Goal: Task Accomplishment & Management: Complete application form

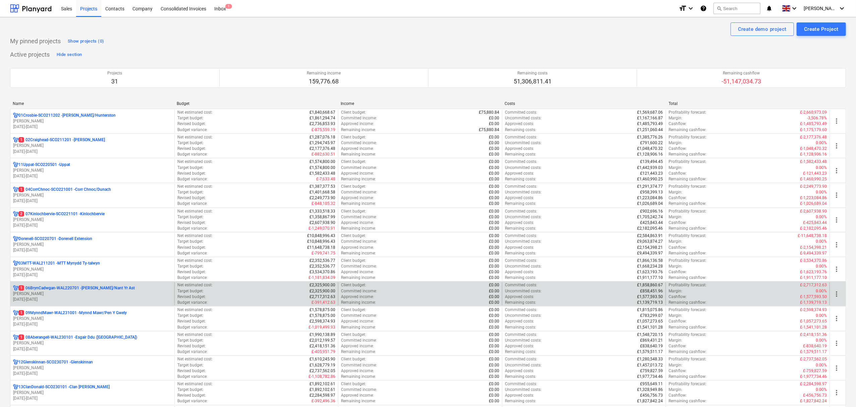
click at [61, 291] on p "1 06BrynCadwgan-WAL220701 - [PERSON_NAME]/Nant Yr Ast" at bounding box center [76, 288] width 116 height 6
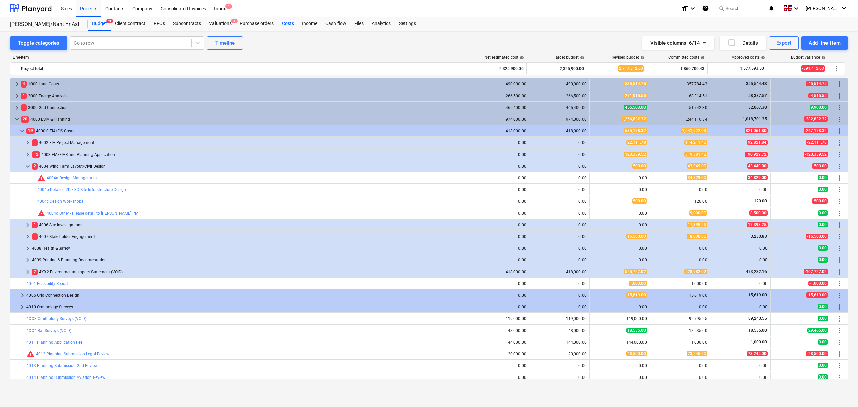
click at [282, 26] on div "Costs" at bounding box center [288, 23] width 20 height 13
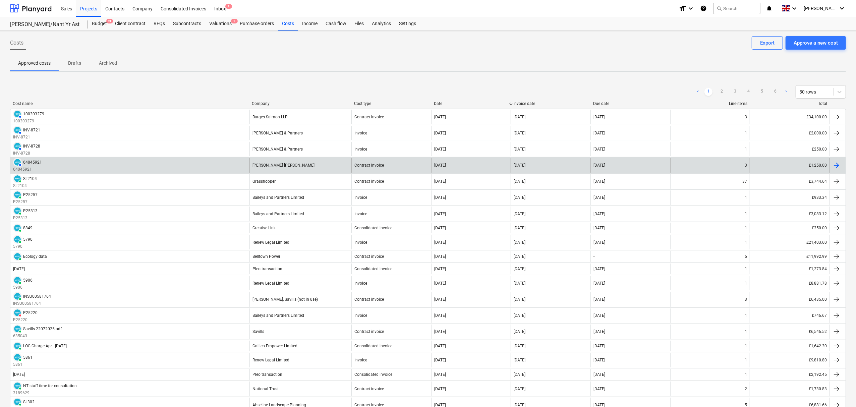
click at [189, 169] on div "AUTHORISED 64045921 64045921" at bounding box center [129, 165] width 239 height 14
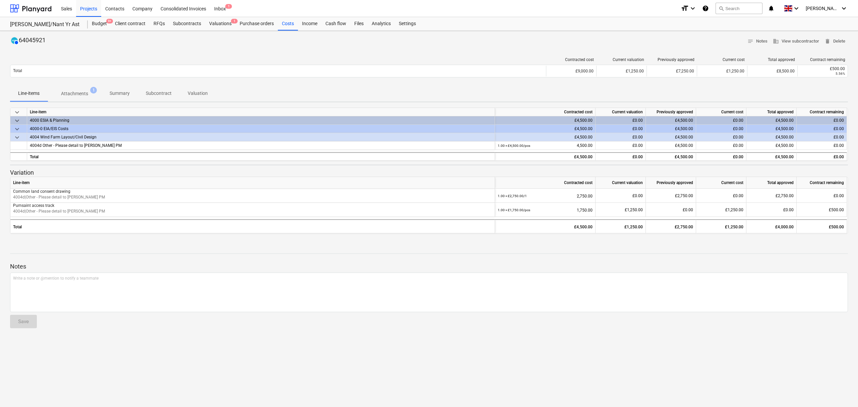
click at [82, 93] on p "Attachments" at bounding box center [74, 93] width 27 height 7
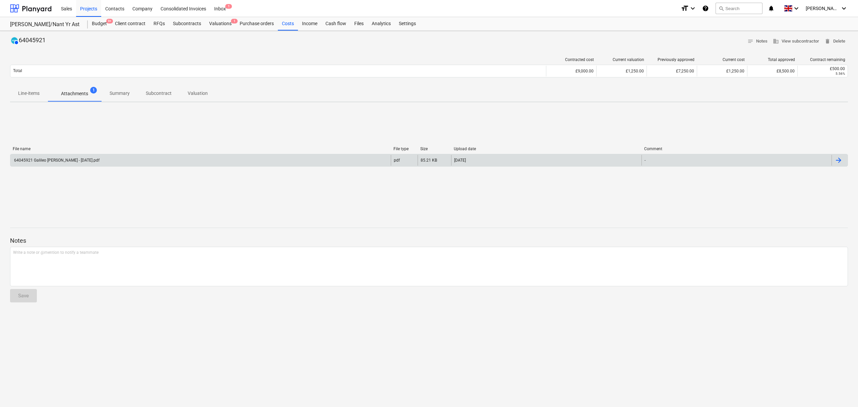
click at [216, 159] on div "64045921 Galileo [PERSON_NAME] - [DATE].pdf" at bounding box center [200, 160] width 381 height 11
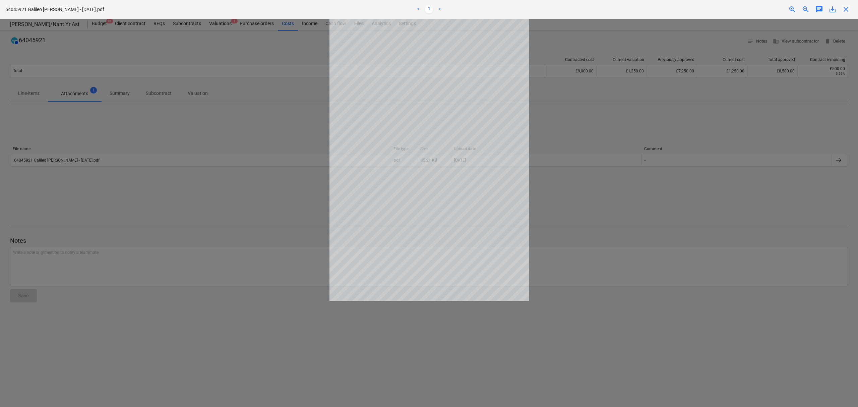
click at [830, 8] on span "save_alt" at bounding box center [833, 9] width 8 height 8
drag, startPoint x: 612, startPoint y: 88, endPoint x: 616, endPoint y: 93, distance: 6.2
click at [612, 88] on div at bounding box center [429, 213] width 858 height 388
click at [547, 137] on div at bounding box center [429, 213] width 858 height 388
click at [850, 9] on div "close" at bounding box center [846, 9] width 13 height 8
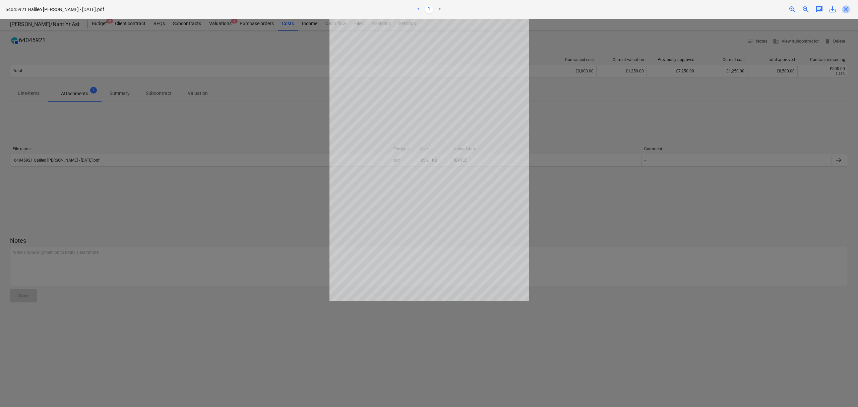
click at [847, 9] on span "close" at bounding box center [846, 9] width 8 height 8
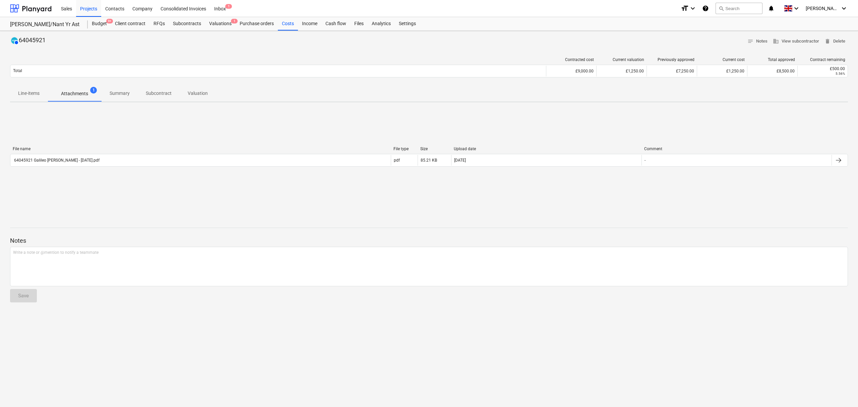
click at [34, 89] on span "Line-items" at bounding box center [29, 93] width 38 height 11
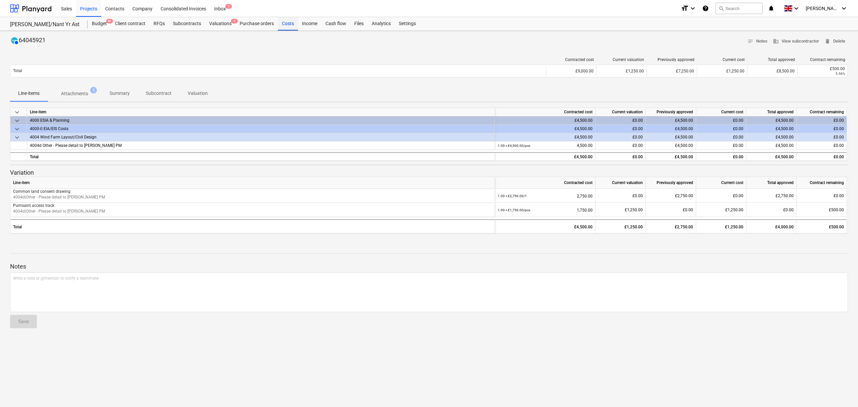
click at [288, 23] on div "Costs" at bounding box center [288, 23] width 20 height 13
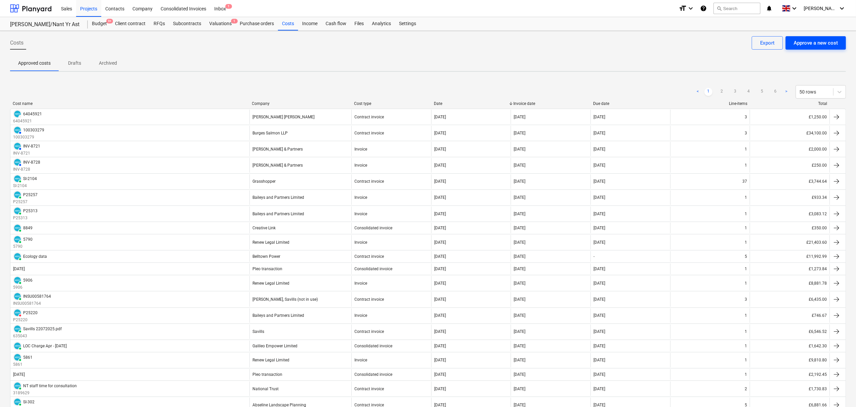
click at [815, 49] on button "Approve a new cost" at bounding box center [816, 42] width 60 height 13
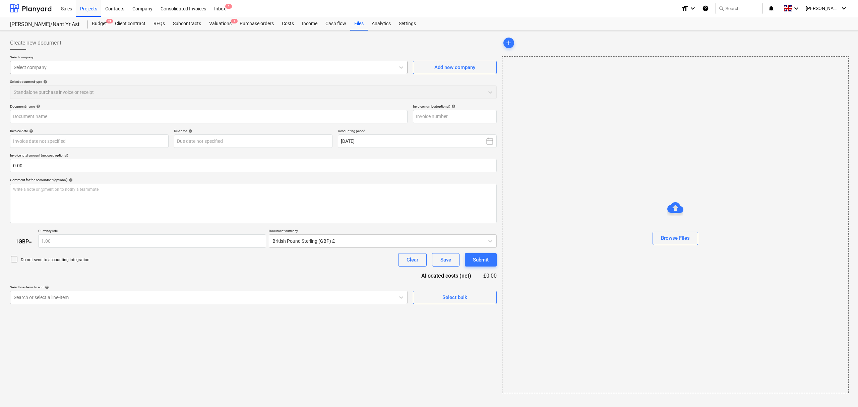
click at [169, 70] on div at bounding box center [203, 67] width 378 height 7
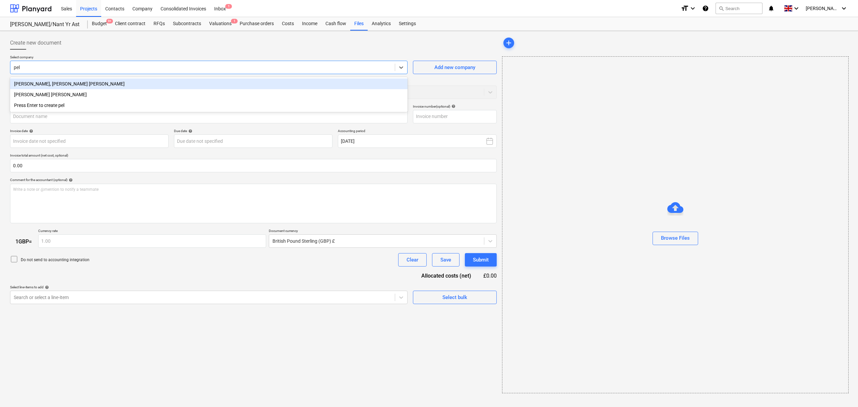
type input "pell"
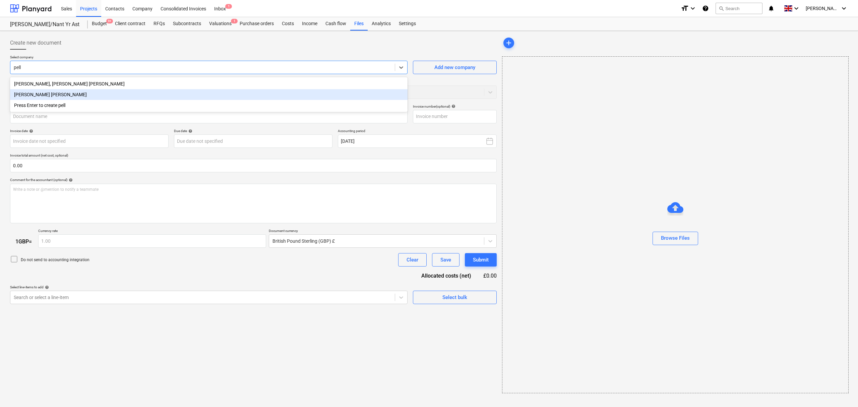
click at [71, 94] on div "[PERSON_NAME] [PERSON_NAME]" at bounding box center [209, 94] width 398 height 11
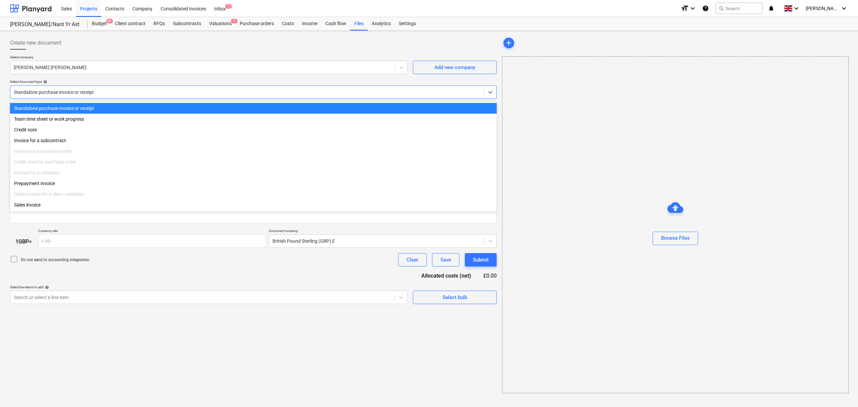
click at [90, 93] on div at bounding box center [247, 92] width 467 height 7
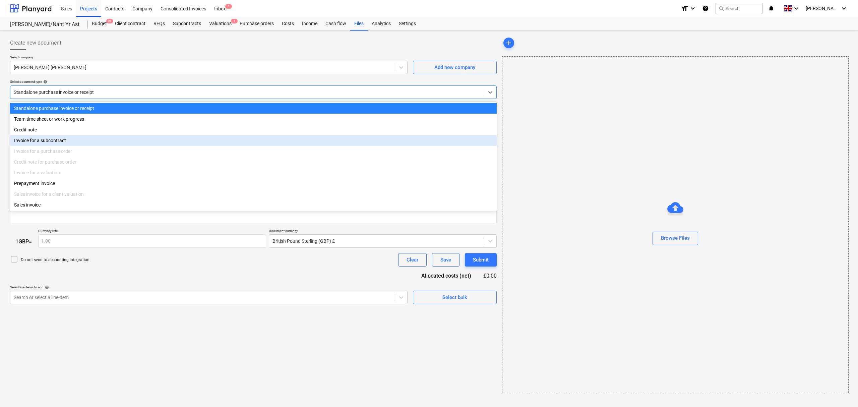
click at [79, 140] on div "Invoice for a subcontract" at bounding box center [253, 140] width 487 height 11
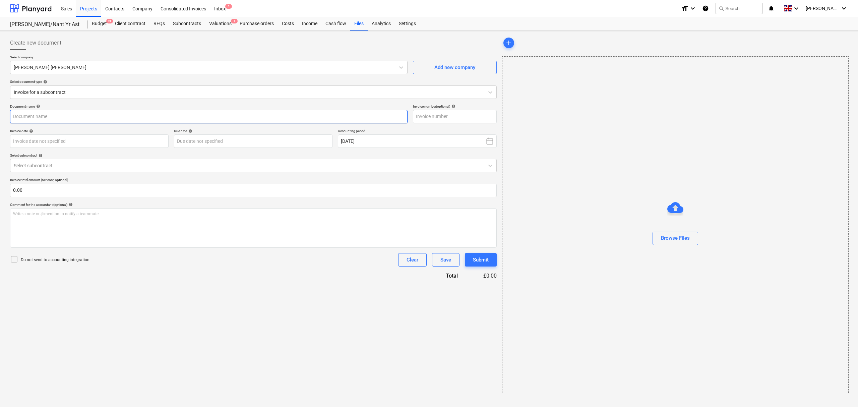
click at [76, 119] on input "text" at bounding box center [209, 116] width 398 height 13
click at [91, 161] on div "Select subcontract" at bounding box center [247, 165] width 474 height 9
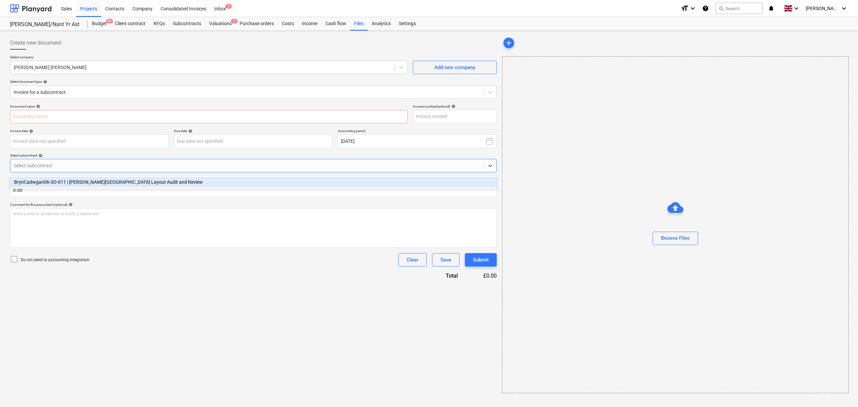
click at [93, 180] on div "BrynCadwgan06-SO-011 | [PERSON_NAME][GEOGRAPHIC_DATA] Layout Audit and Review" at bounding box center [253, 182] width 487 height 11
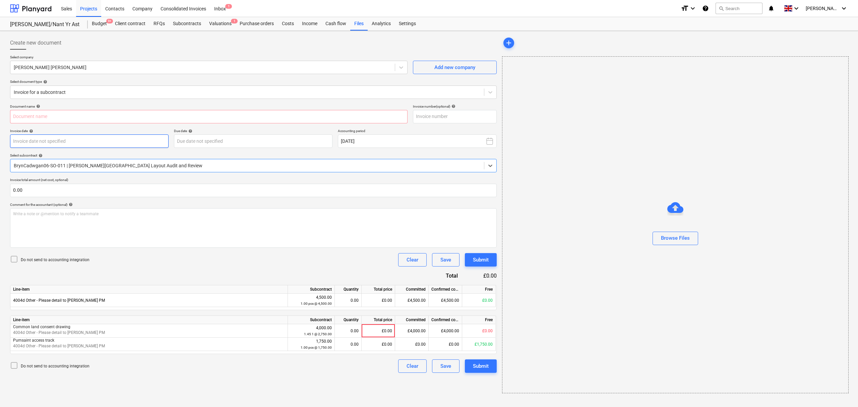
click at [107, 143] on body "Sales Projects Contacts Company Consolidated Invoices Inbox 1 format_size keybo…" at bounding box center [429, 203] width 858 height 407
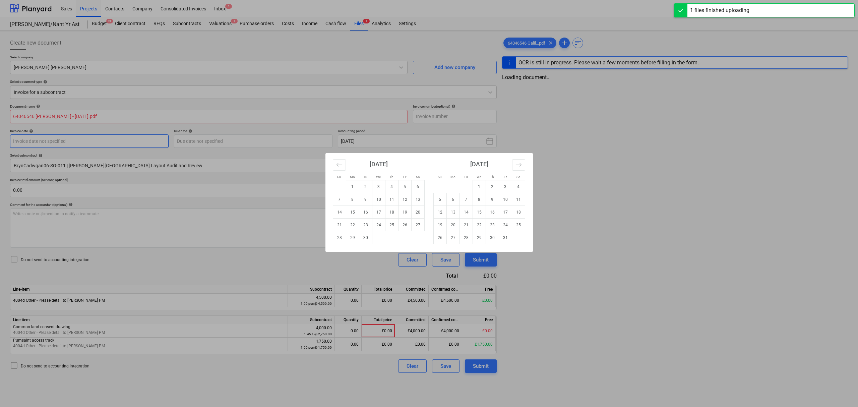
type input "64046546 [PERSON_NAME] - [DATE].pdf"
click at [406, 187] on td "5" at bounding box center [403, 186] width 13 height 13
type input "[DATE]"
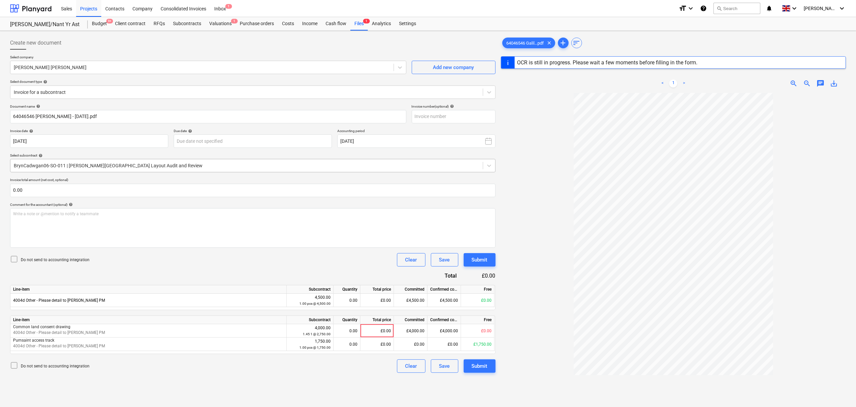
type input "64046546"
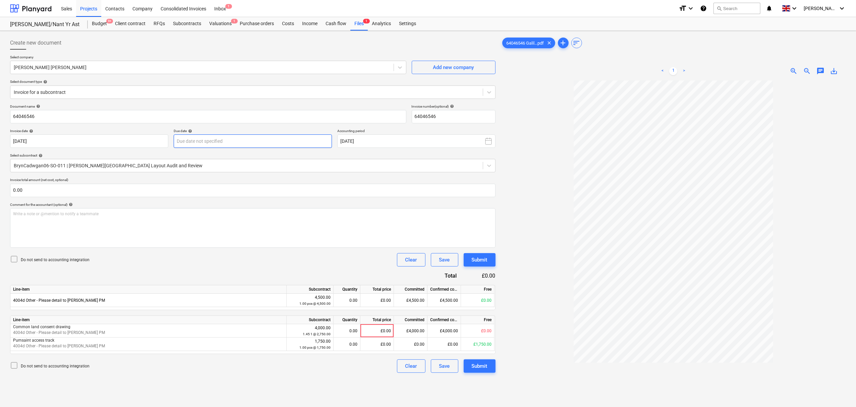
click at [298, 144] on body "Sales Projects Contacts Company Consolidated Invoices Inbox 1 format_size keybo…" at bounding box center [428, 203] width 856 height 407
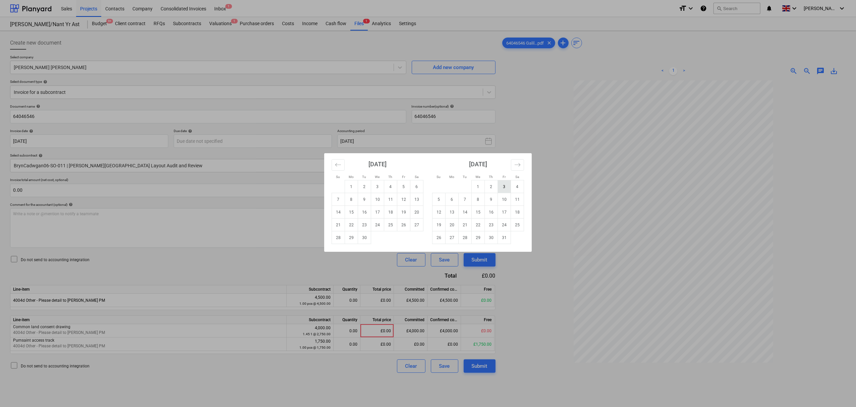
click at [507, 185] on td "3" at bounding box center [504, 186] width 13 height 13
type input "[DATE]"
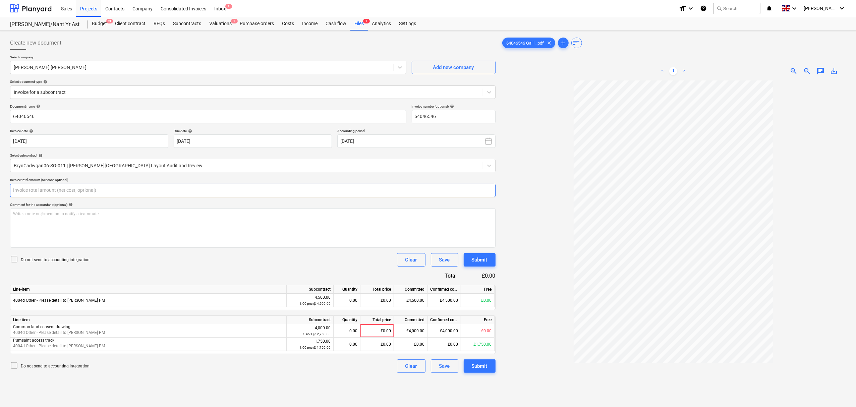
click at [235, 192] on input "text" at bounding box center [253, 190] width 486 height 13
drag, startPoint x: 235, startPoint y: 192, endPoint x: 52, endPoint y: 192, distance: 182.4
click at [52, 192] on input "text" at bounding box center [253, 190] width 486 height 13
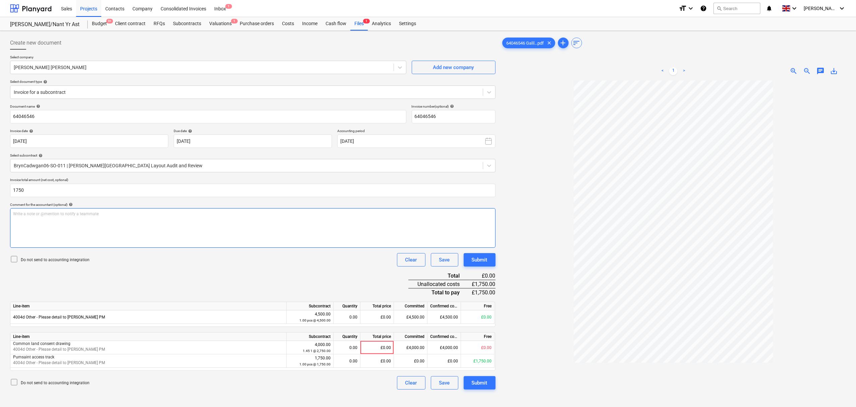
type input "1,750.00"
click at [98, 220] on div "Write a note or @mention to notify a teammate [PERSON_NAME]" at bounding box center [253, 228] width 486 height 40
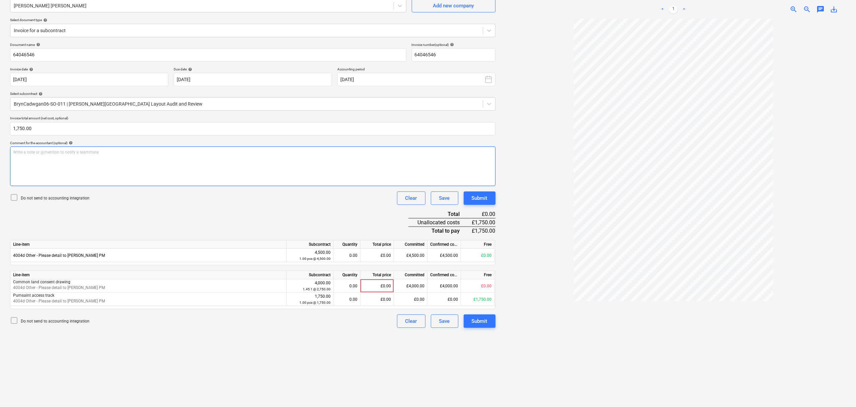
scroll to position [67, 0]
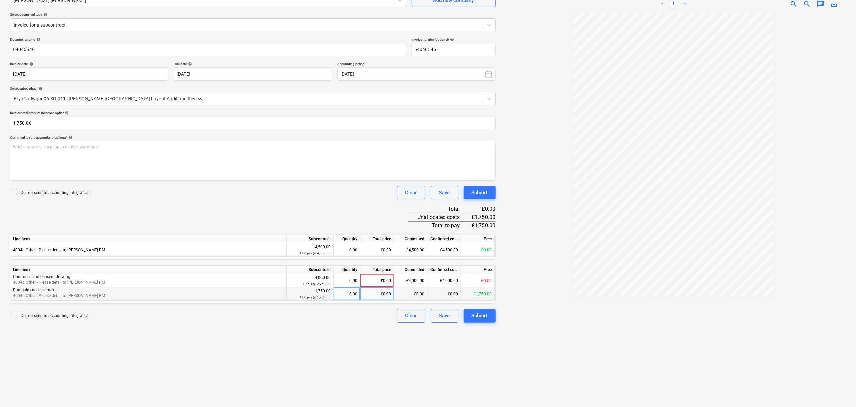
click at [376, 291] on div "£0.00" at bounding box center [377, 293] width 34 height 13
type input "1750"
click at [376, 314] on div "Do not send to accounting integration Clear Save Submit" at bounding box center [253, 315] width 486 height 13
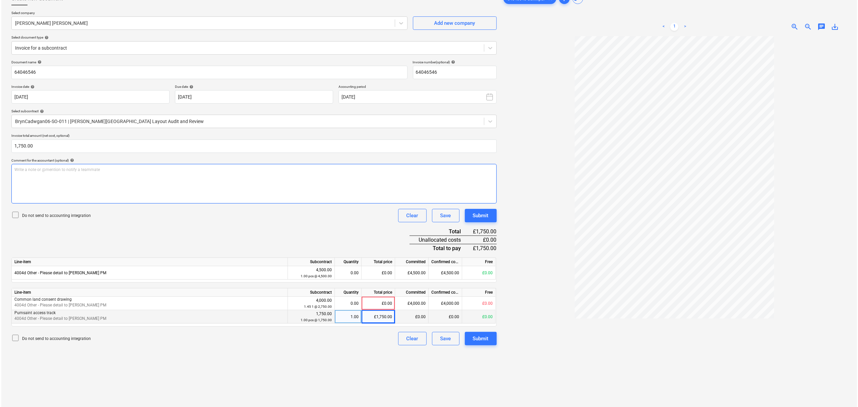
scroll to position [45, 0]
click at [473, 336] on div "Submit" at bounding box center [480, 338] width 16 height 9
